Goal: Information Seeking & Learning: Learn about a topic

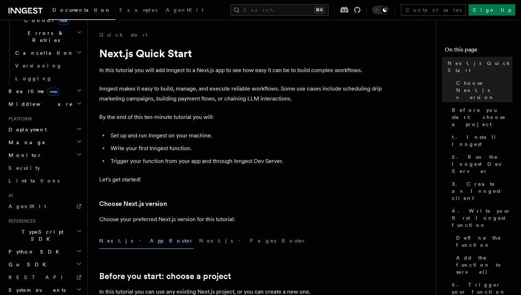
scroll to position [5, 0]
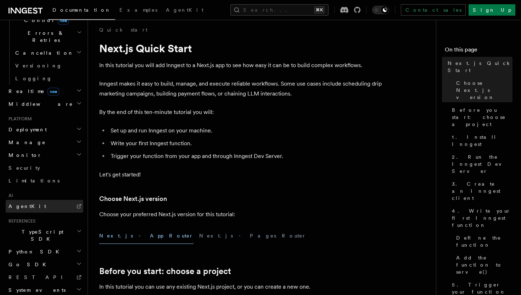
click at [21, 203] on span "AgentKit" at bounding box center [28, 206] width 38 height 6
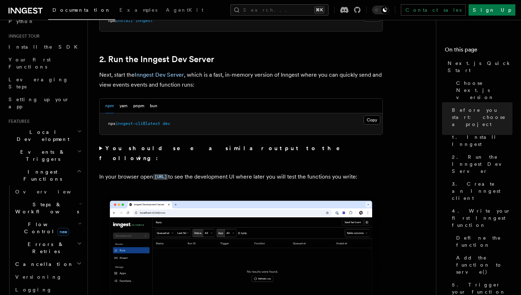
scroll to position [63, 0]
click at [79, 200] on icon "button" at bounding box center [80, 203] width 3 height 6
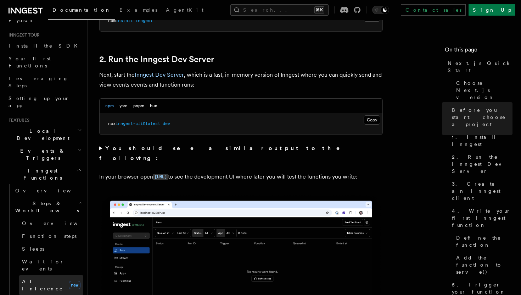
click at [42, 278] on span "AI Inference" at bounding box center [42, 284] width 41 height 13
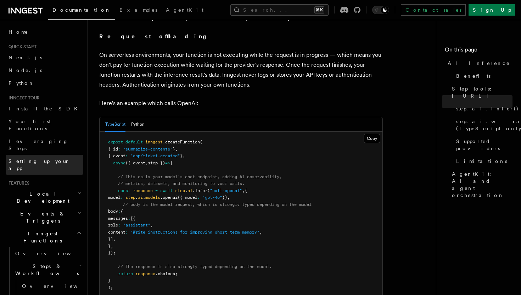
scroll to position [331, 0]
click at [139, 116] on button "Python" at bounding box center [137, 123] width 13 height 15
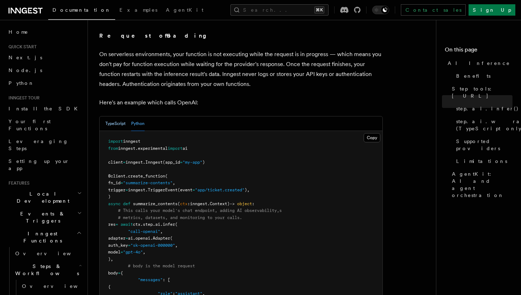
click at [119, 118] on button "TypeScript" at bounding box center [115, 123] width 20 height 15
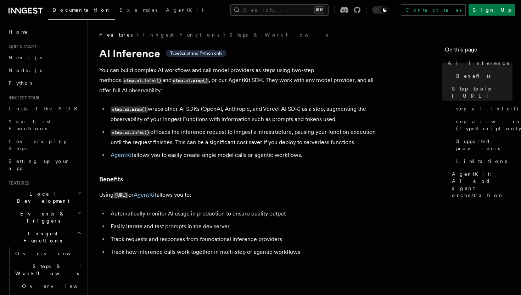
scroll to position [1946, 0]
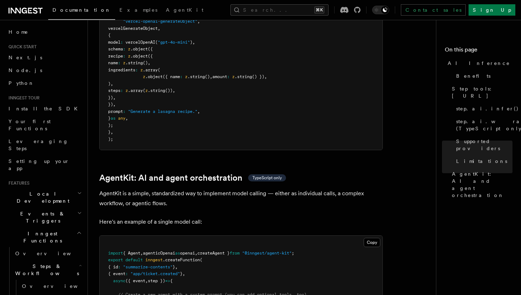
click at [190, 188] on p "AgentKit is a simple, standardized way to implement model calling — either as i…" at bounding box center [241, 198] width 284 height 20
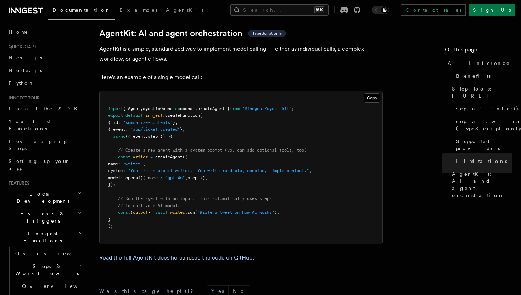
scroll to position [2087, 0]
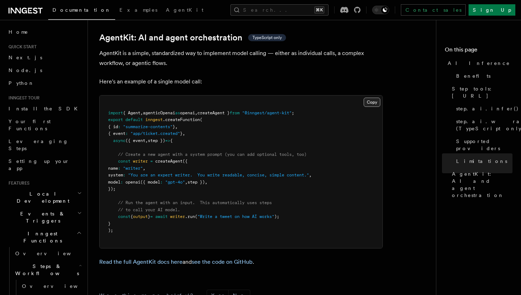
click at [370, 98] on button "Copy Copied" at bounding box center [372, 102] width 17 height 9
click at [374, 98] on button "Copy Copied" at bounding box center [372, 102] width 17 height 9
click at [143, 110] on span "," at bounding box center [141, 112] width 2 height 5
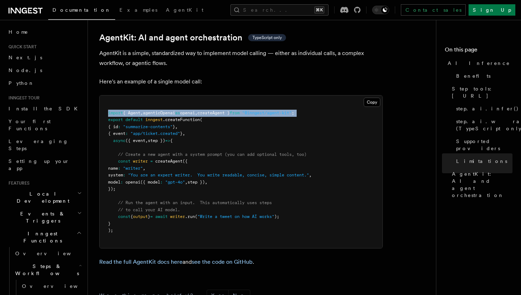
click at [143, 110] on span "," at bounding box center [141, 112] width 2 height 5
copy code "import { Agent , agenticOpenai as openai , createAgent } from "@inngest/agent-k…"
drag, startPoint x: 118, startPoint y: 134, endPoint x: 133, endPoint y: 160, distance: 30.2
click at [133, 160] on pre "import { Agent , agenticOpenai as openai , createAgent } from "@inngest/agent-k…" at bounding box center [241, 171] width 283 height 153
copy code "const writer = createAgent ({ name : "writer" , system : "You are an expert wri…"
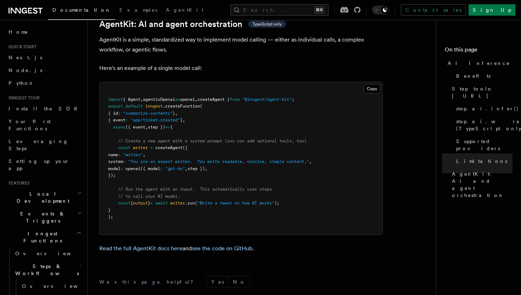
scroll to position [2085, 0]
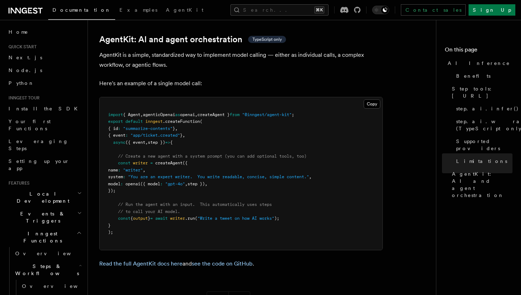
click at [26, 13] on icon at bounding box center [24, 11] width 5 height 6
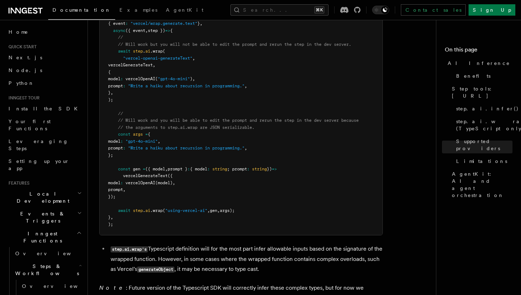
scroll to position [1484, 0]
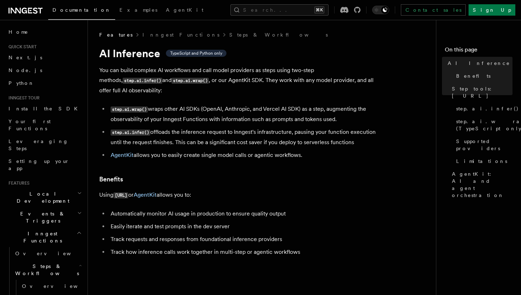
click at [72, 227] on h2 "Inngest Functions" at bounding box center [45, 237] width 78 height 20
click at [58, 227] on h2 "Inngest Functions" at bounding box center [45, 237] width 78 height 20
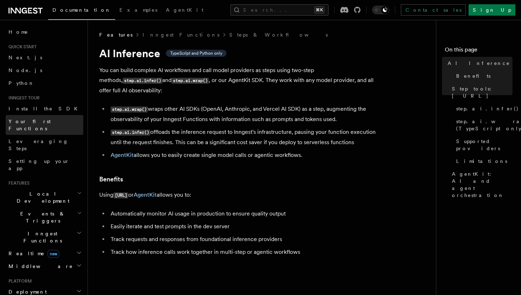
click at [32, 123] on span "Your first Functions" at bounding box center [30, 124] width 42 height 13
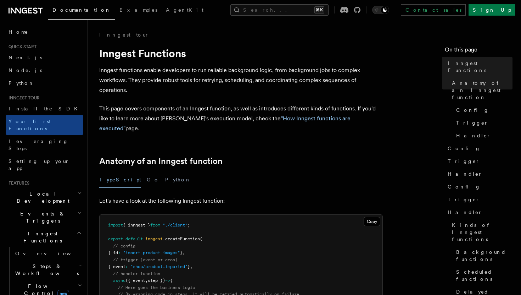
click at [32, 123] on span "Your first Functions" at bounding box center [30, 124] width 42 height 13
click at [40, 230] on span "Inngest Functions" at bounding box center [41, 237] width 71 height 14
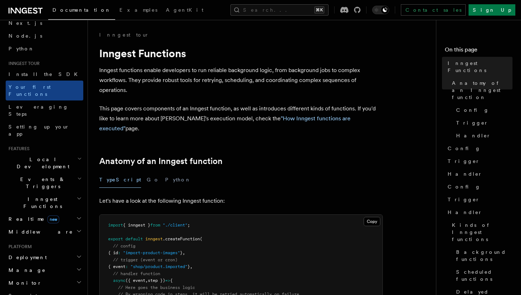
scroll to position [59, 0]
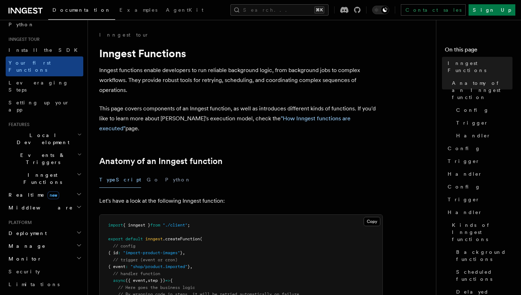
click at [50, 169] on h2 "Inngest Functions" at bounding box center [45, 179] width 78 height 20
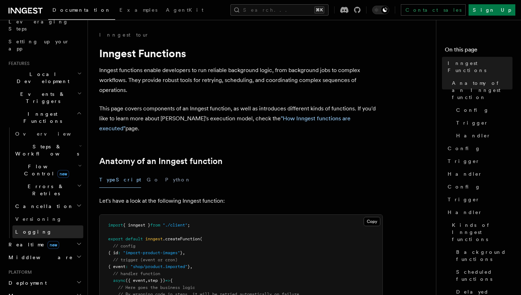
scroll to position [120, 0]
click at [41, 162] on span "Flow Control new" at bounding box center [45, 169] width 66 height 14
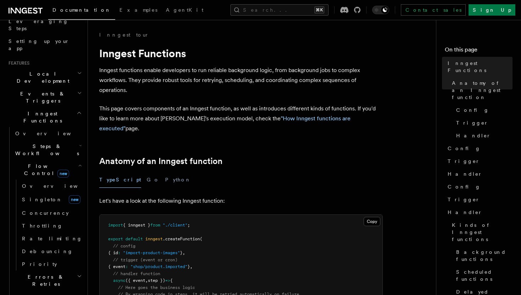
click at [42, 160] on h2 "Flow Control new" at bounding box center [47, 170] width 71 height 20
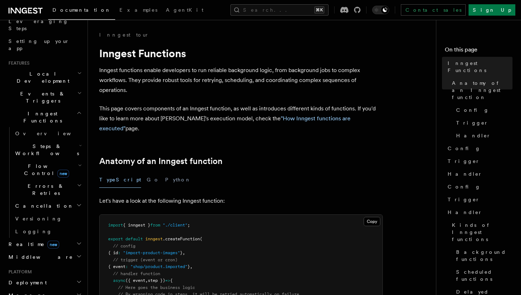
click at [43, 143] on span "Steps & Workflows" at bounding box center [45, 150] width 67 height 14
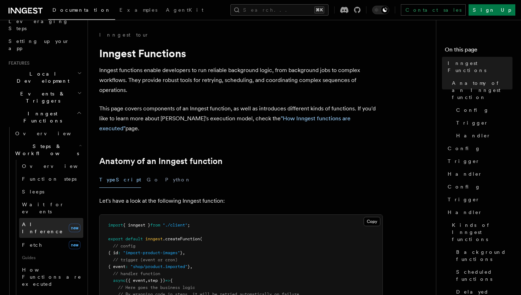
click at [38, 221] on span "AI Inference" at bounding box center [42, 227] width 41 height 13
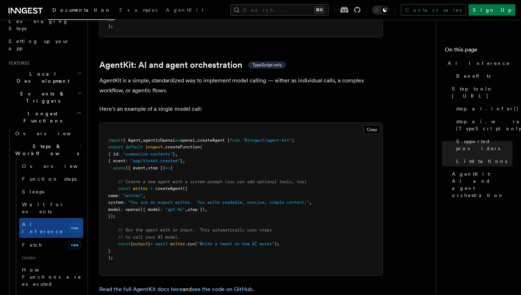
scroll to position [2169, 0]
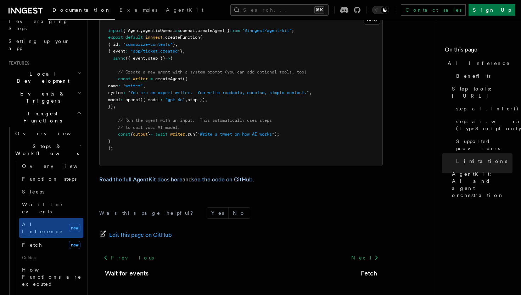
click at [67, 140] on h2 "Steps & Workflows" at bounding box center [47, 150] width 71 height 20
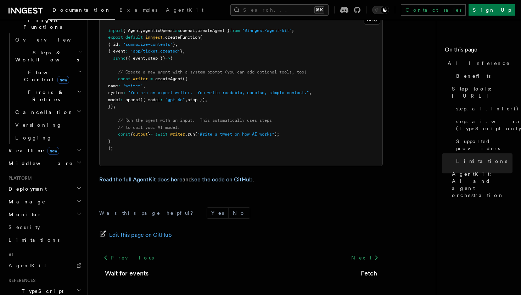
scroll to position [273, 0]
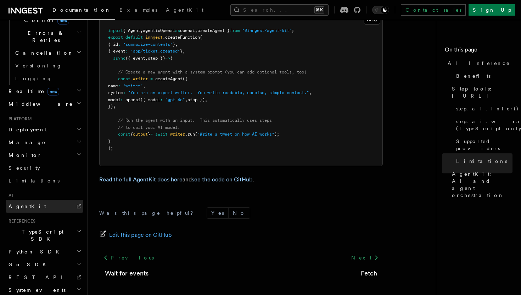
click at [30, 200] on link "AgentKit" at bounding box center [45, 206] width 78 height 13
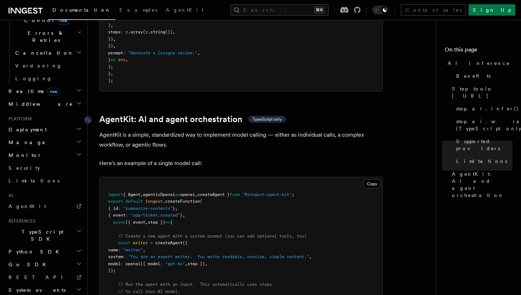
scroll to position [2008, 0]
